Goal: Use online tool/utility: Utilize a website feature to perform a specific function

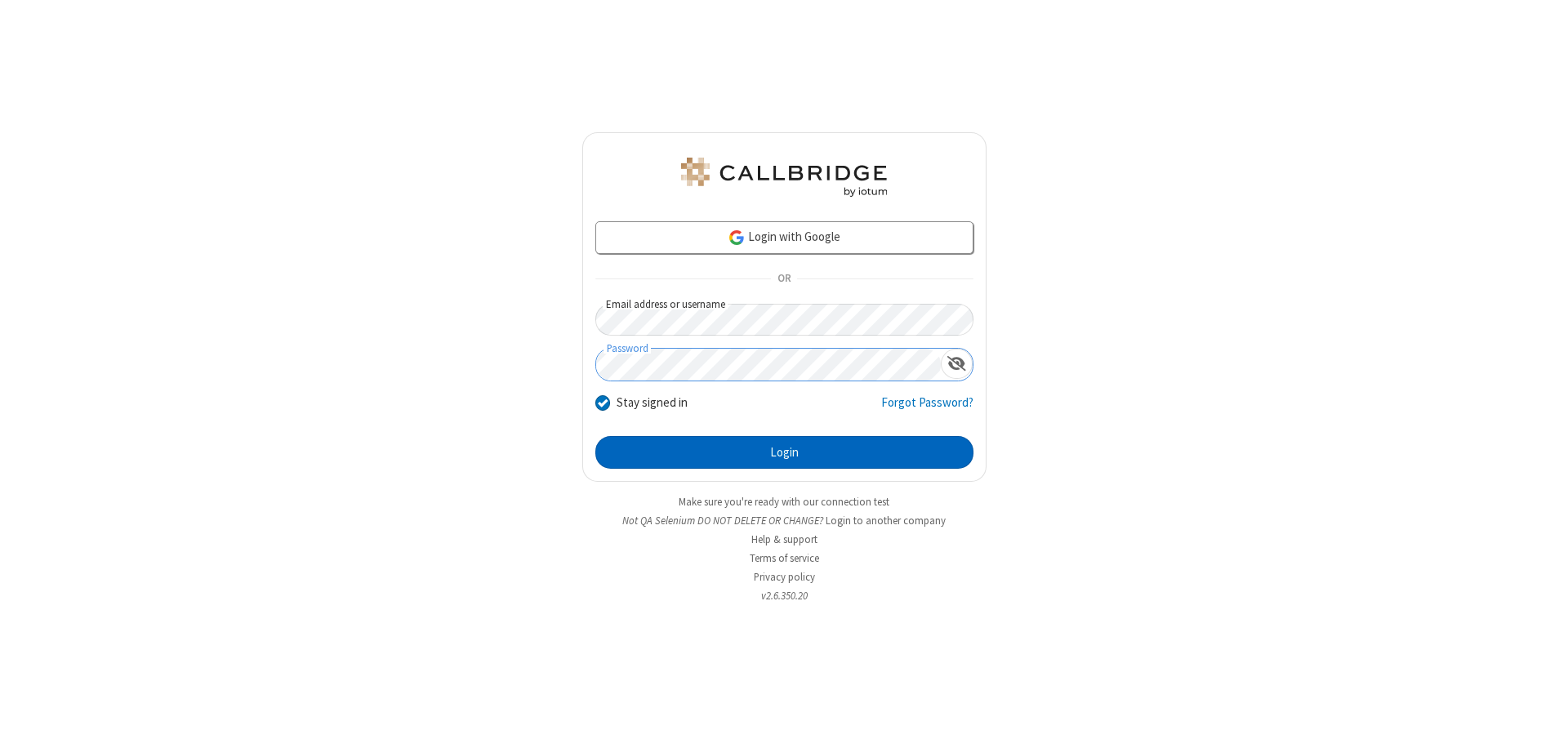
click at [784, 453] on button "Login" at bounding box center [784, 452] width 378 height 33
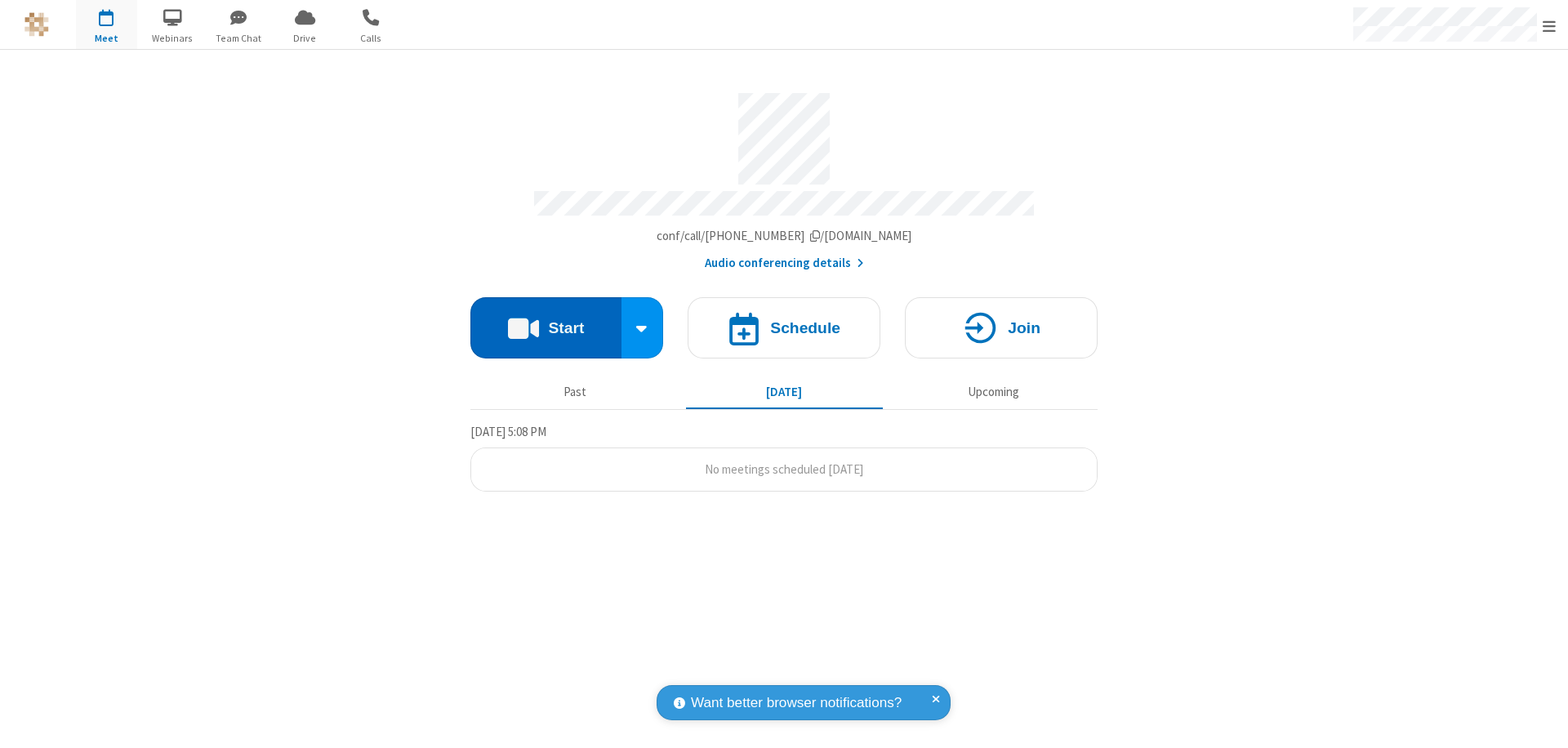
click at [546, 320] on button "Start" at bounding box center [546, 328] width 151 height 61
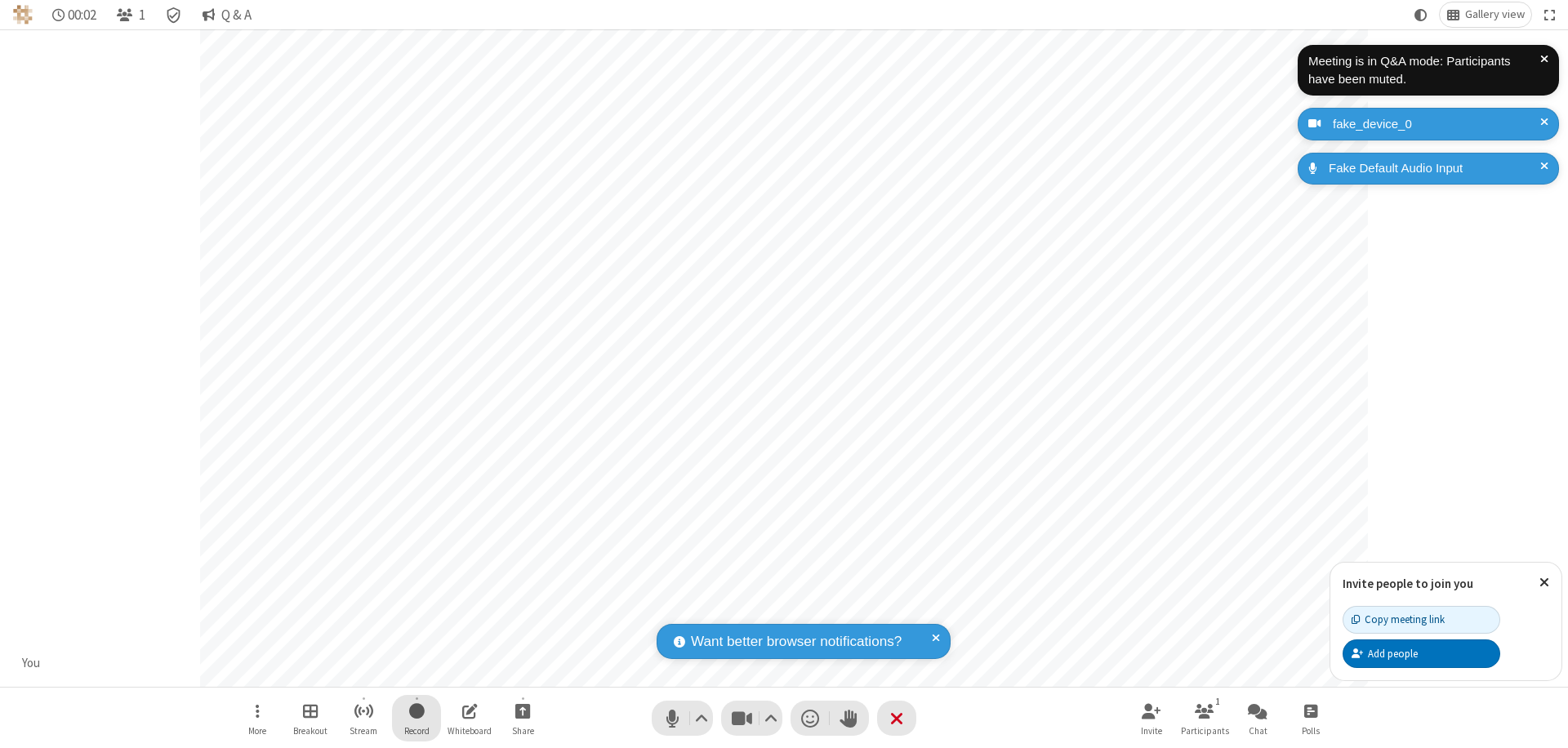
click at [416, 718] on span "Start recording" at bounding box center [416, 711] width 16 height 20
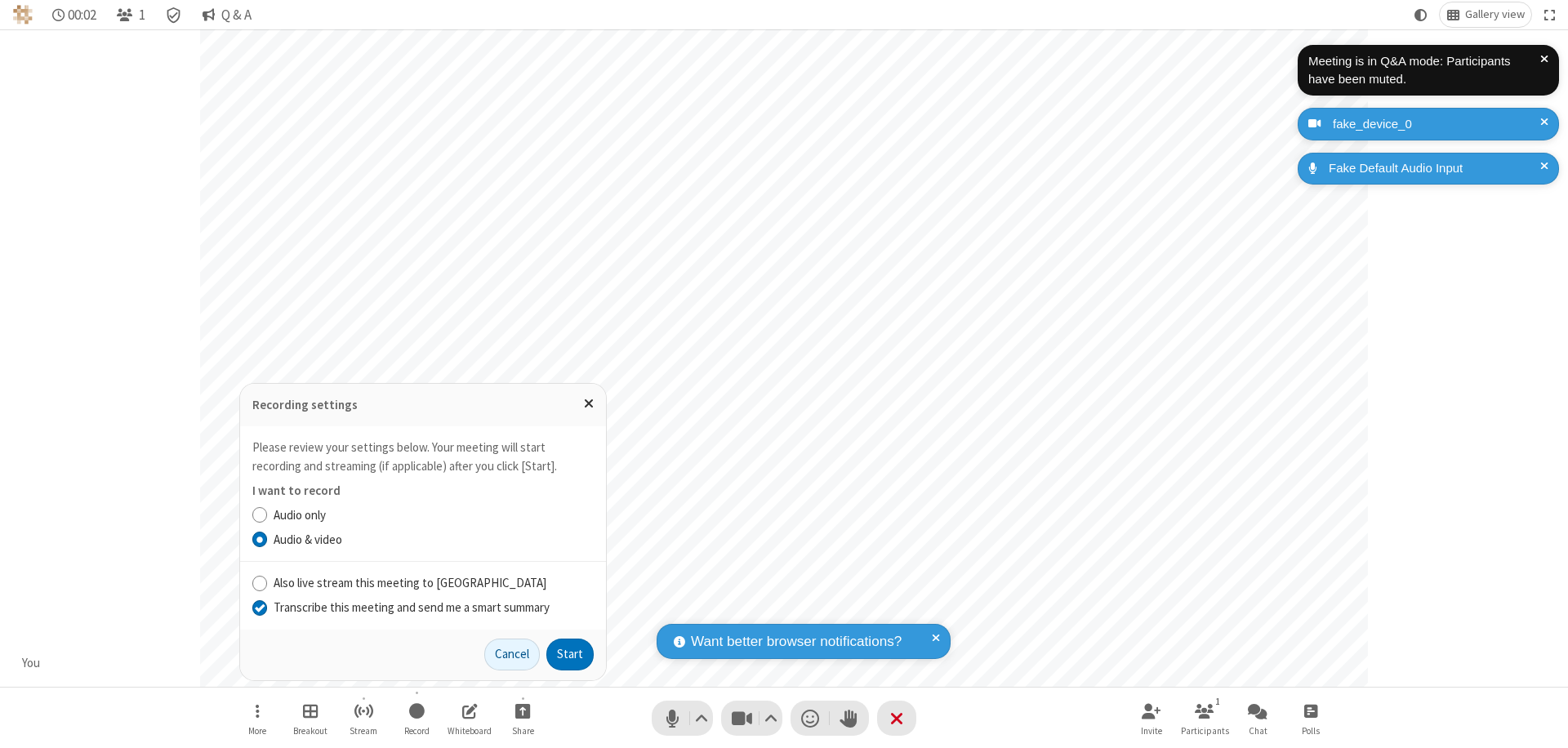
click at [259, 606] on input "Transcribe this meeting and send me a smart summary" at bounding box center [260, 607] width 16 height 17
click at [570, 654] on button "Start" at bounding box center [569, 655] width 48 height 33
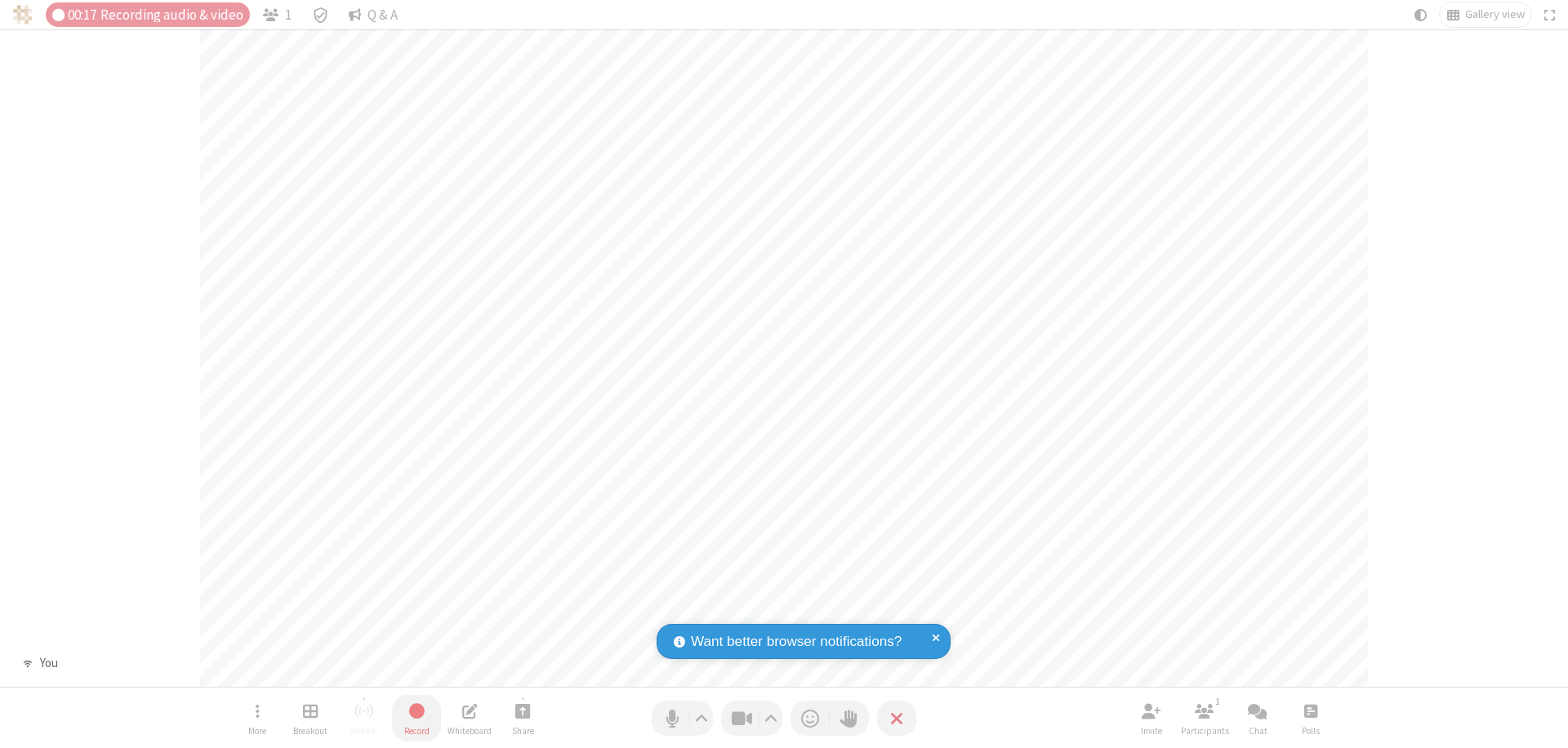
click at [416, 718] on span "Stop recording" at bounding box center [416, 711] width 19 height 20
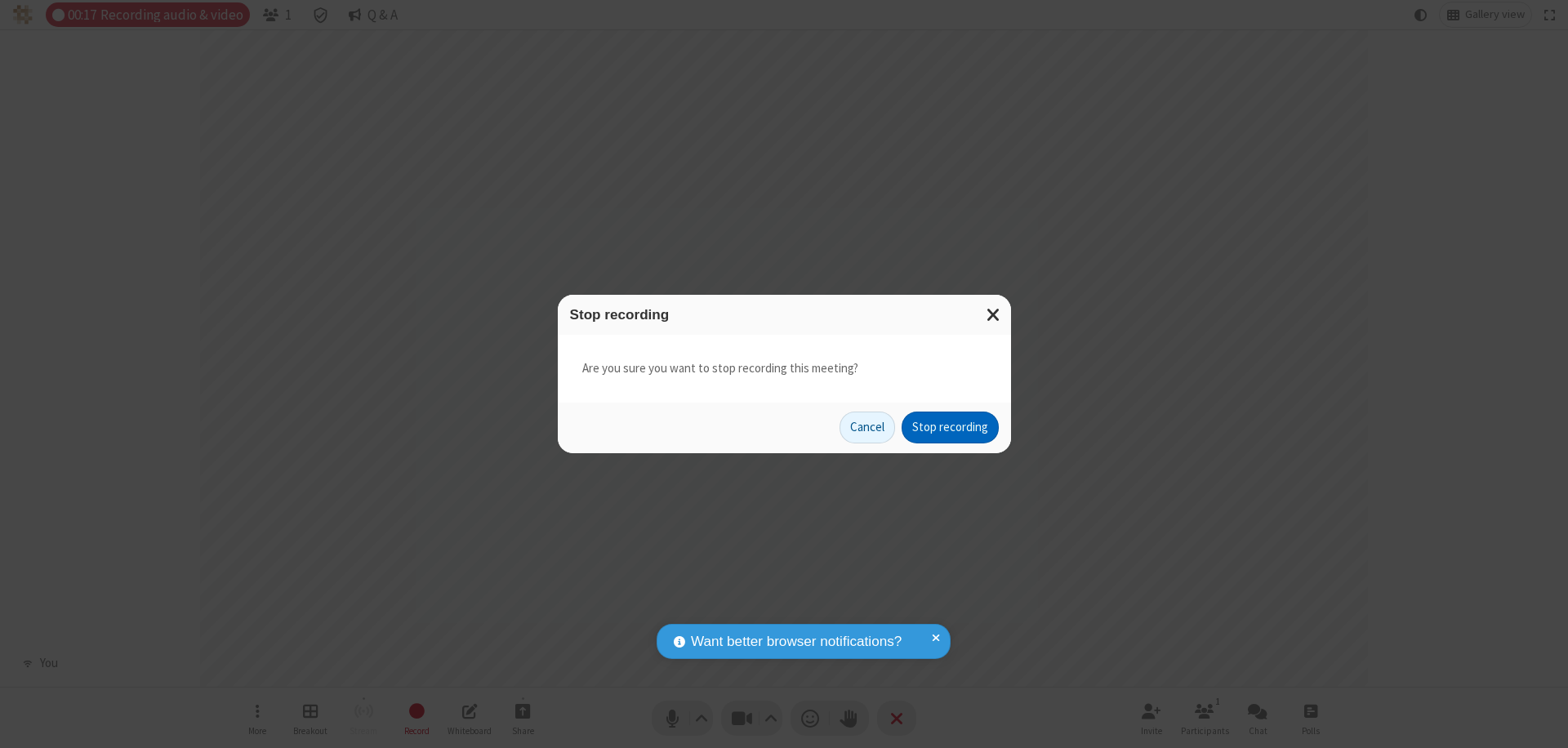
click at [949, 427] on button "Stop recording" at bounding box center [950, 428] width 97 height 33
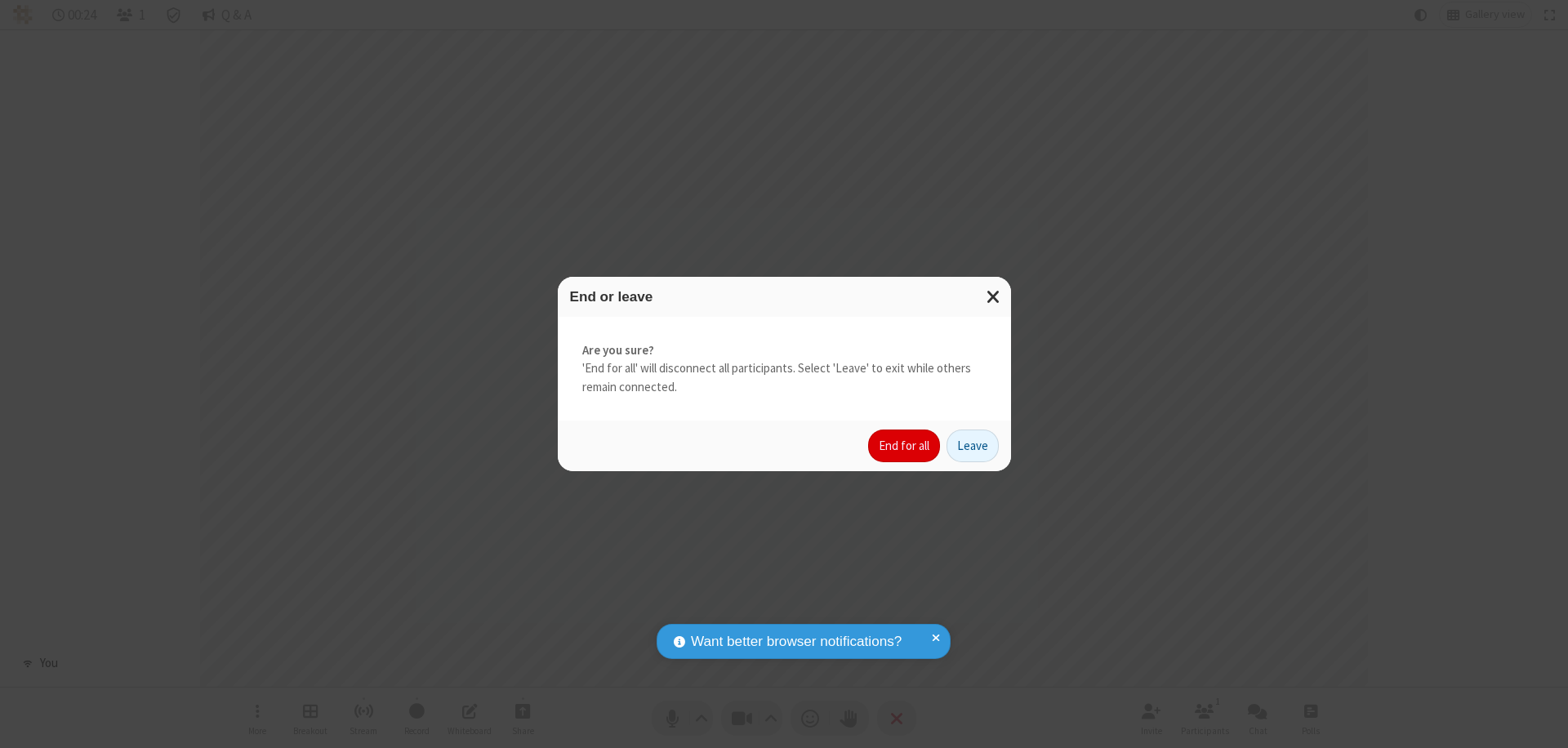
click at [905, 446] on button "End for all" at bounding box center [904, 445] width 72 height 33
